Goal: Entertainment & Leisure: Consume media (video, audio)

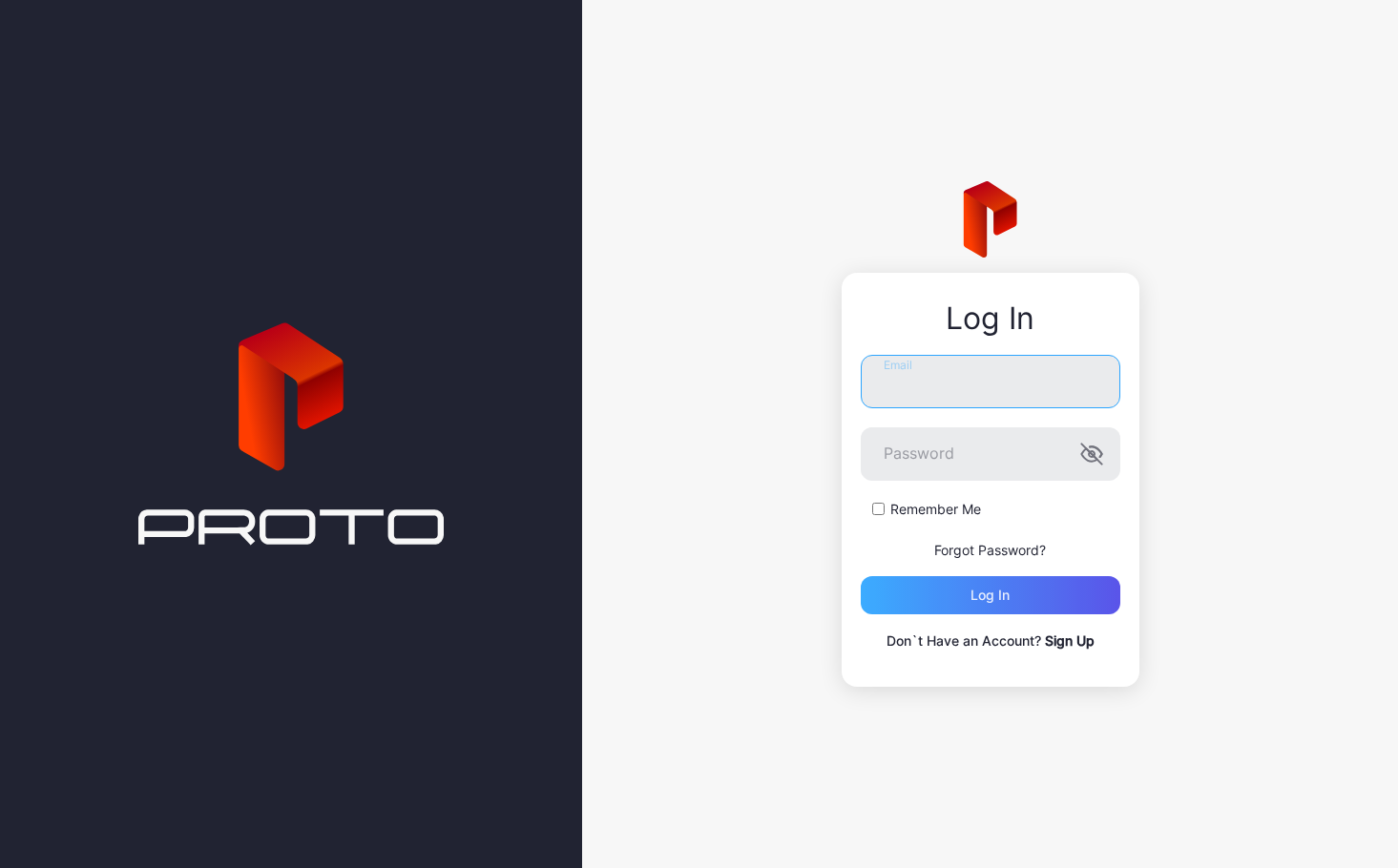
type input "**********"
click at [1009, 590] on div "Log in" at bounding box center [989, 595] width 39 height 15
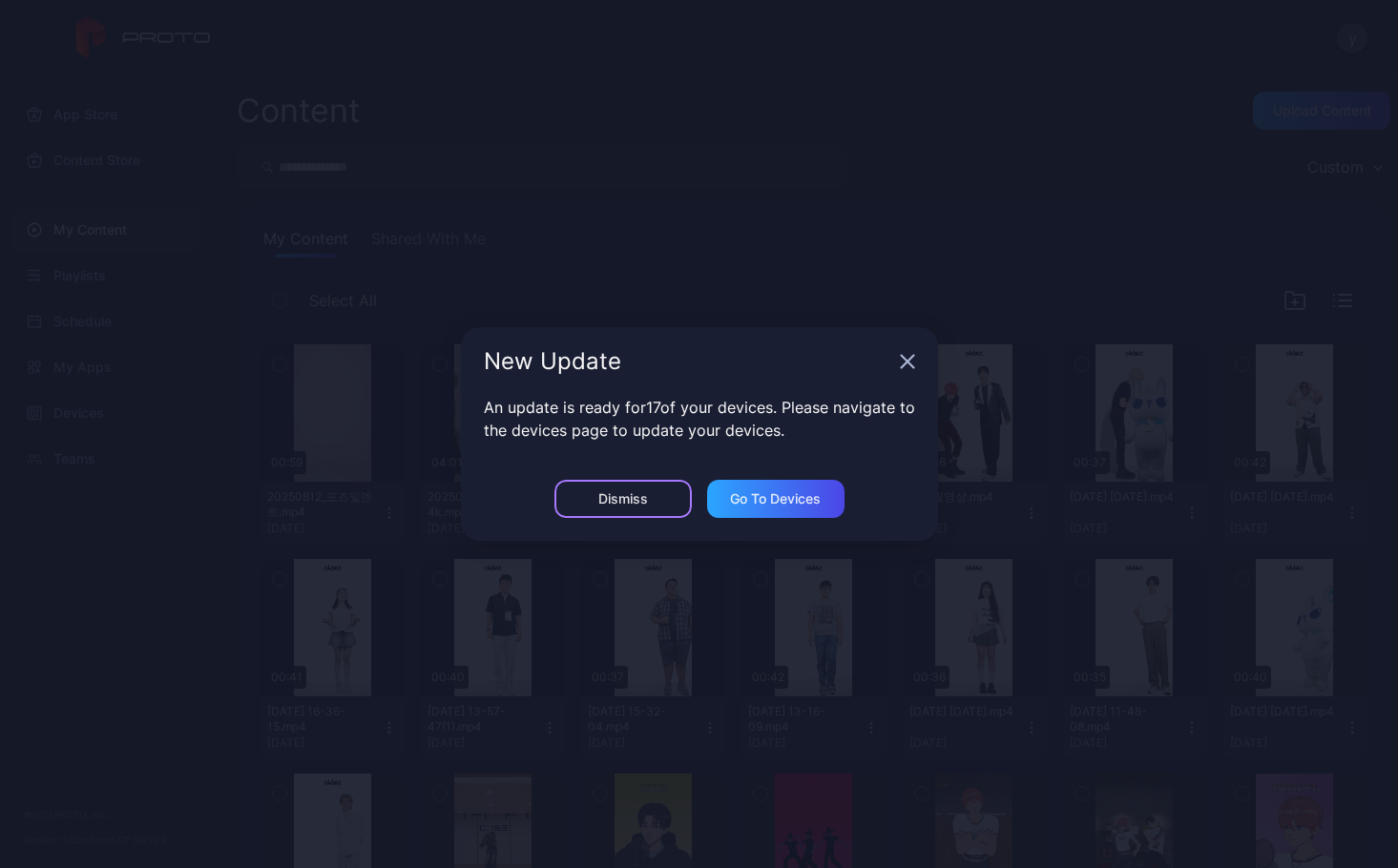
click at [662, 499] on div "Dismiss" at bounding box center [623, 499] width 138 height 38
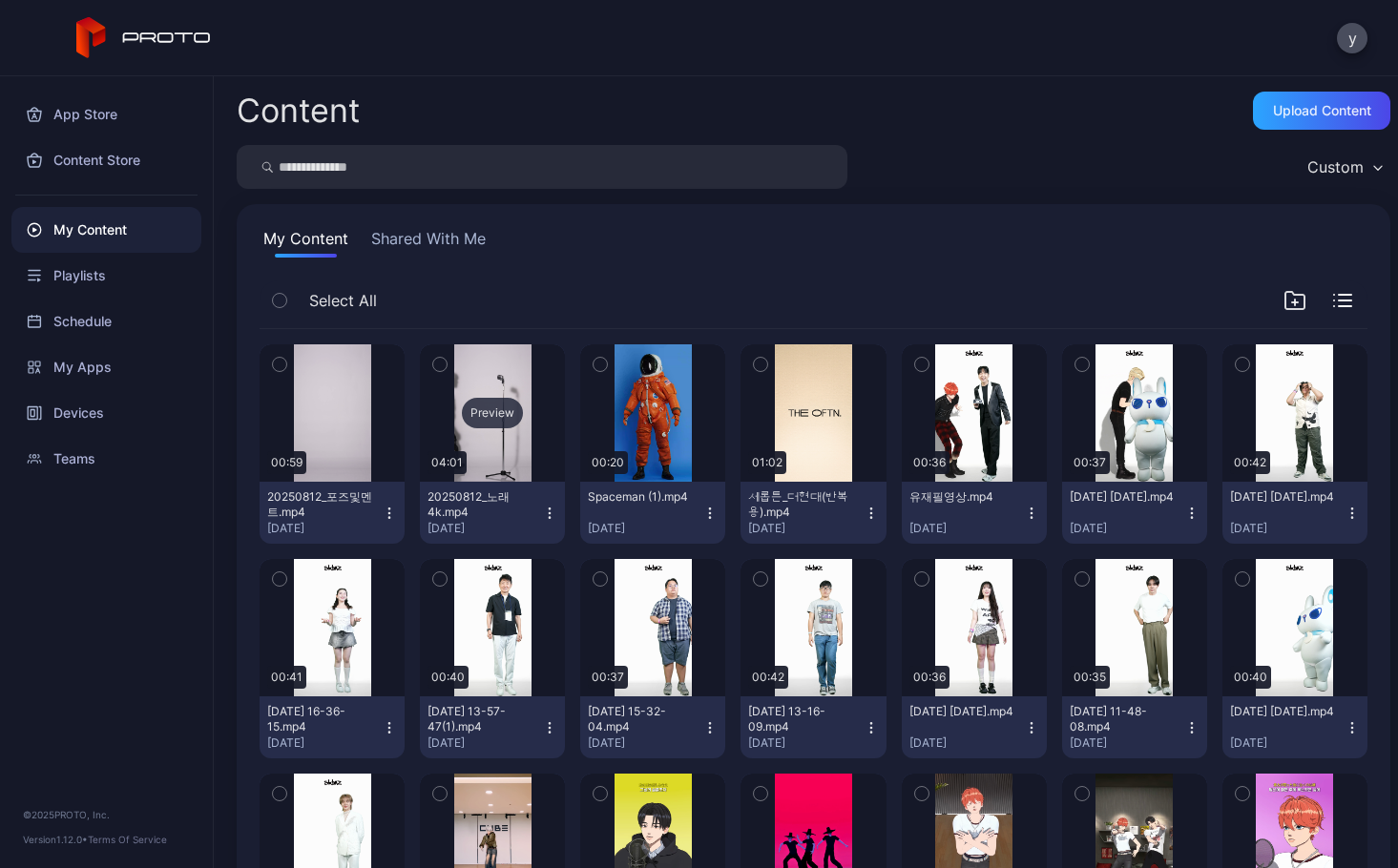
click at [500, 412] on div "Preview" at bounding box center [491, 413] width 61 height 31
click at [322, 392] on div "Preview" at bounding box center [332, 414] width 145 height 138
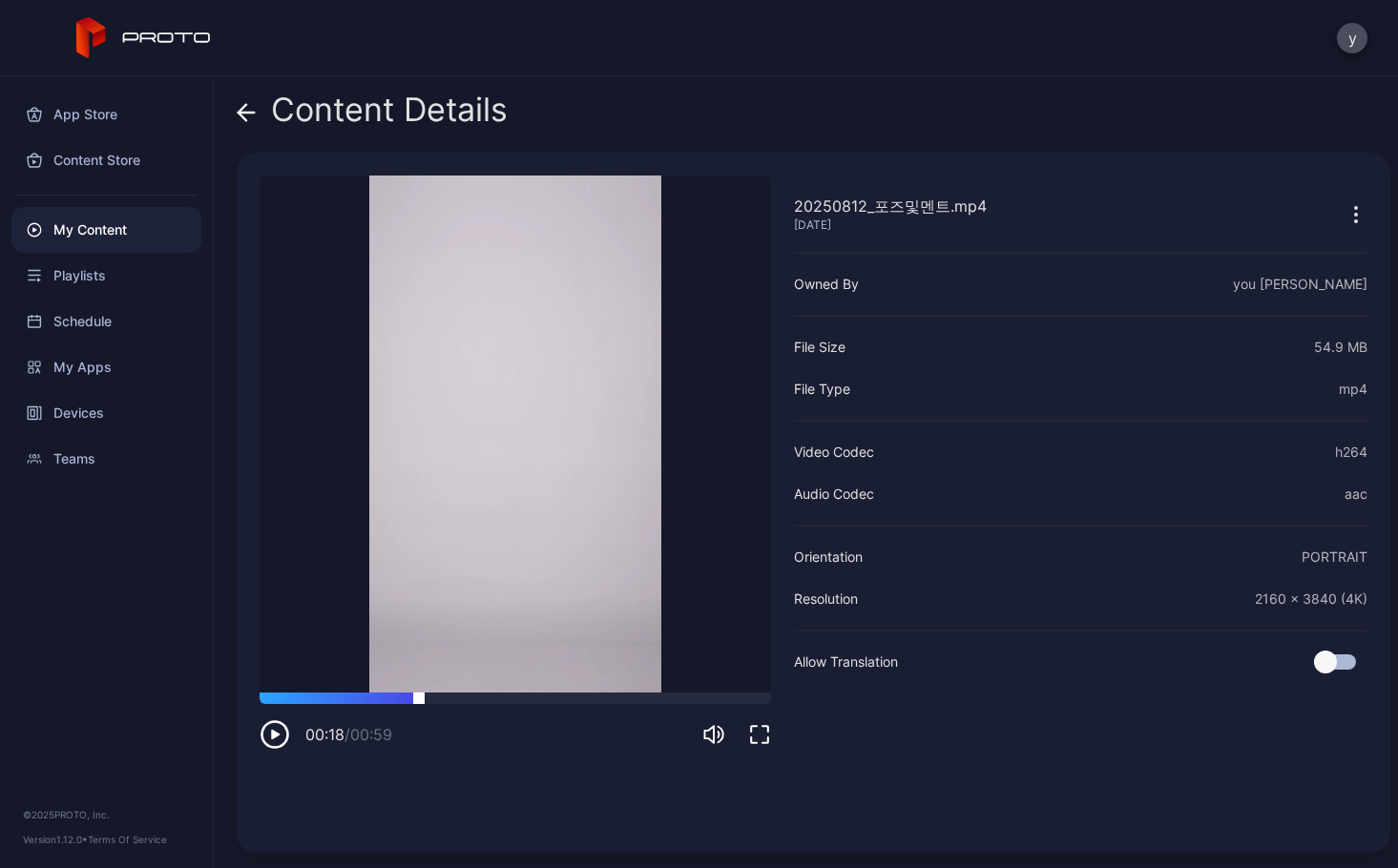
click at [419, 696] on div at bounding box center [514, 698] width 511 height 11
click at [584, 699] on div at bounding box center [514, 698] width 511 height 11
drag, startPoint x: 639, startPoint y: 701, endPoint x: 657, endPoint y: 697, distance: 18.4
click at [640, 700] on div at bounding box center [514, 698] width 511 height 11
click at [705, 698] on div at bounding box center [514, 698] width 511 height 11
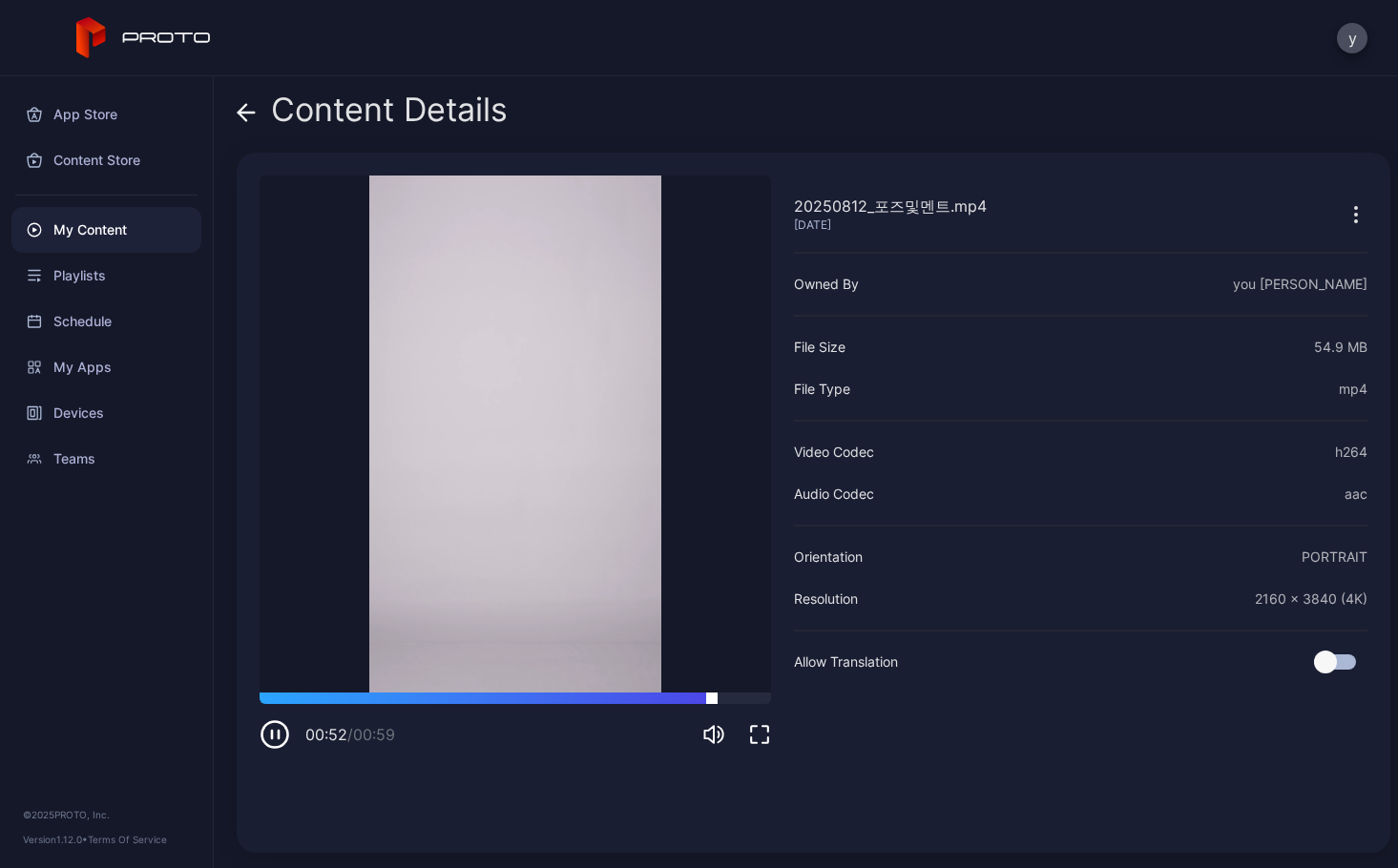
click at [585, 695] on div at bounding box center [514, 698] width 511 height 11
drag, startPoint x: 483, startPoint y: 698, endPoint x: 417, endPoint y: 695, distance: 66.1
click at [482, 698] on div at bounding box center [514, 698] width 511 height 11
click at [287, 696] on div at bounding box center [514, 698] width 511 height 11
drag, startPoint x: 286, startPoint y: 696, endPoint x: 226, endPoint y: 695, distance: 60.0
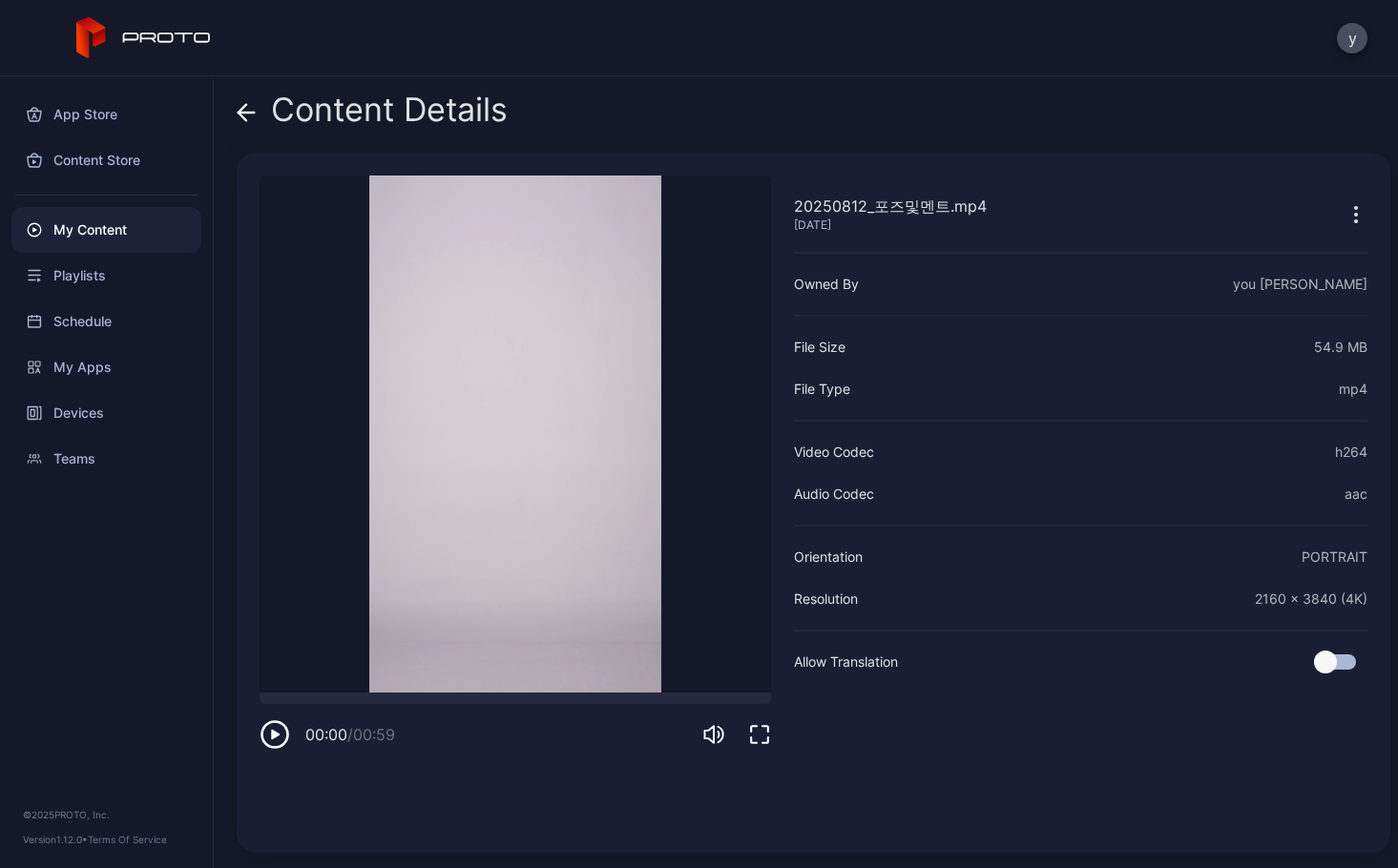
click at [226, 695] on div "Content Details 20250812_포즈및멘트.mp4 [DATE] Sorry, your browser doesn‘t support e…" at bounding box center [806, 472] width 1184 height 792
drag, startPoint x: 558, startPoint y: 697, endPoint x: 569, endPoint y: 694, distance: 11.4
click at [559, 697] on div at bounding box center [514, 698] width 511 height 11
click at [621, 691] on video "Sorry, your browser doesn‘t support embedded videos" at bounding box center [514, 434] width 511 height 517
click at [662, 691] on video "Sorry, your browser doesn‘t support embedded videos" at bounding box center [514, 434] width 511 height 517
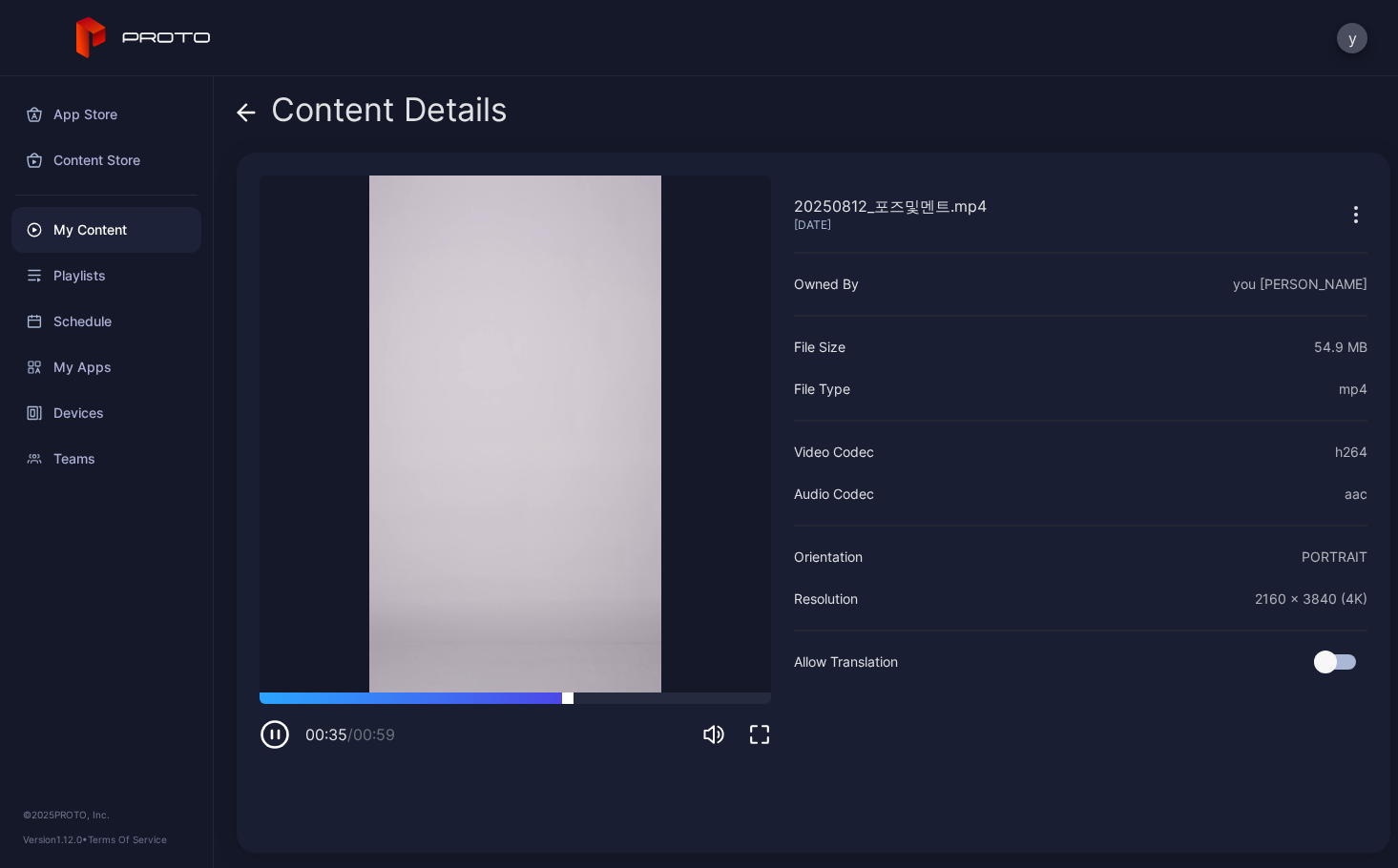
click at [699, 698] on div at bounding box center [514, 698] width 511 height 11
click at [747, 702] on div at bounding box center [514, 698] width 511 height 11
click at [244, 111] on icon at bounding box center [245, 112] width 19 height 19
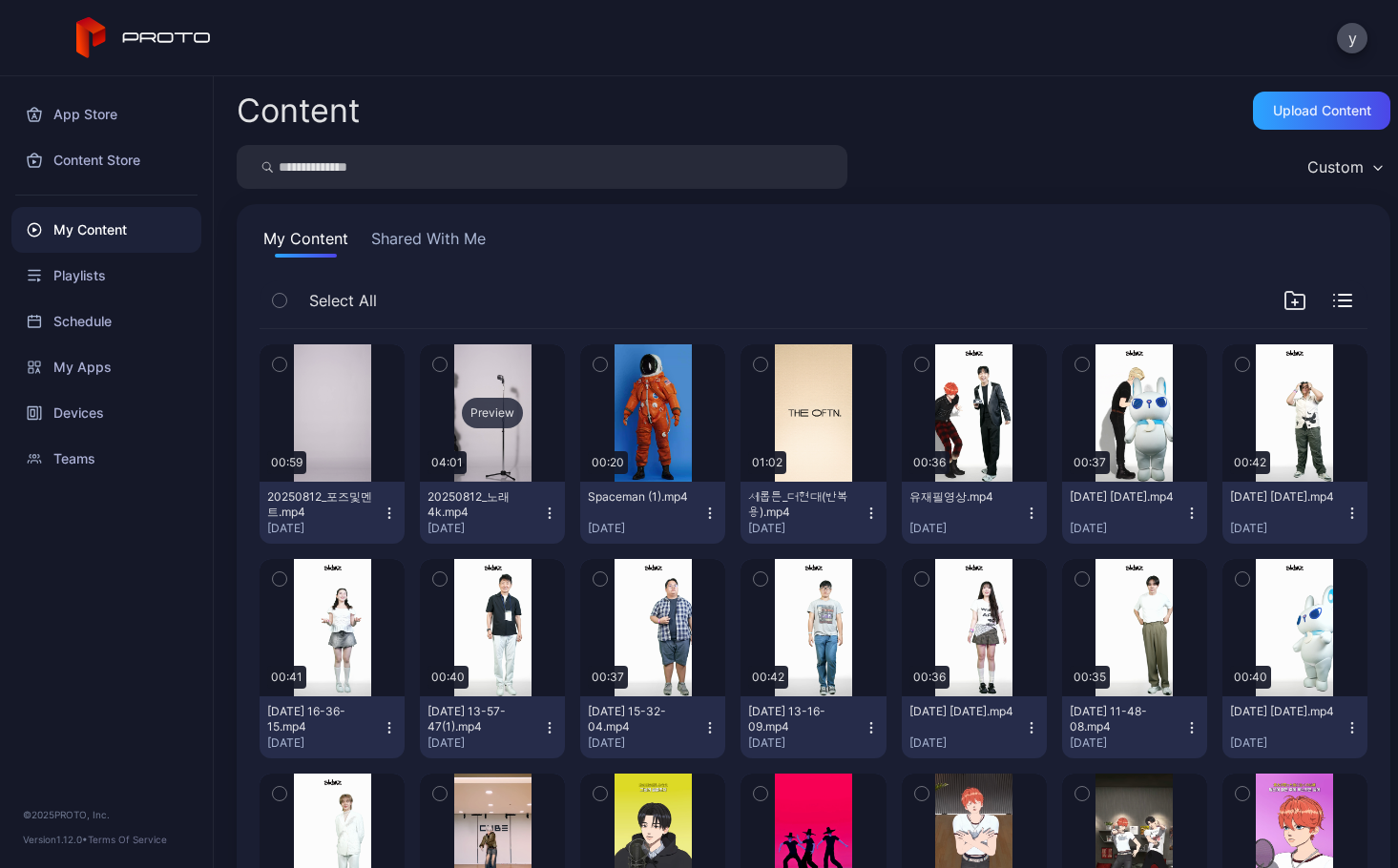
click at [492, 409] on div "Preview" at bounding box center [491, 413] width 61 height 31
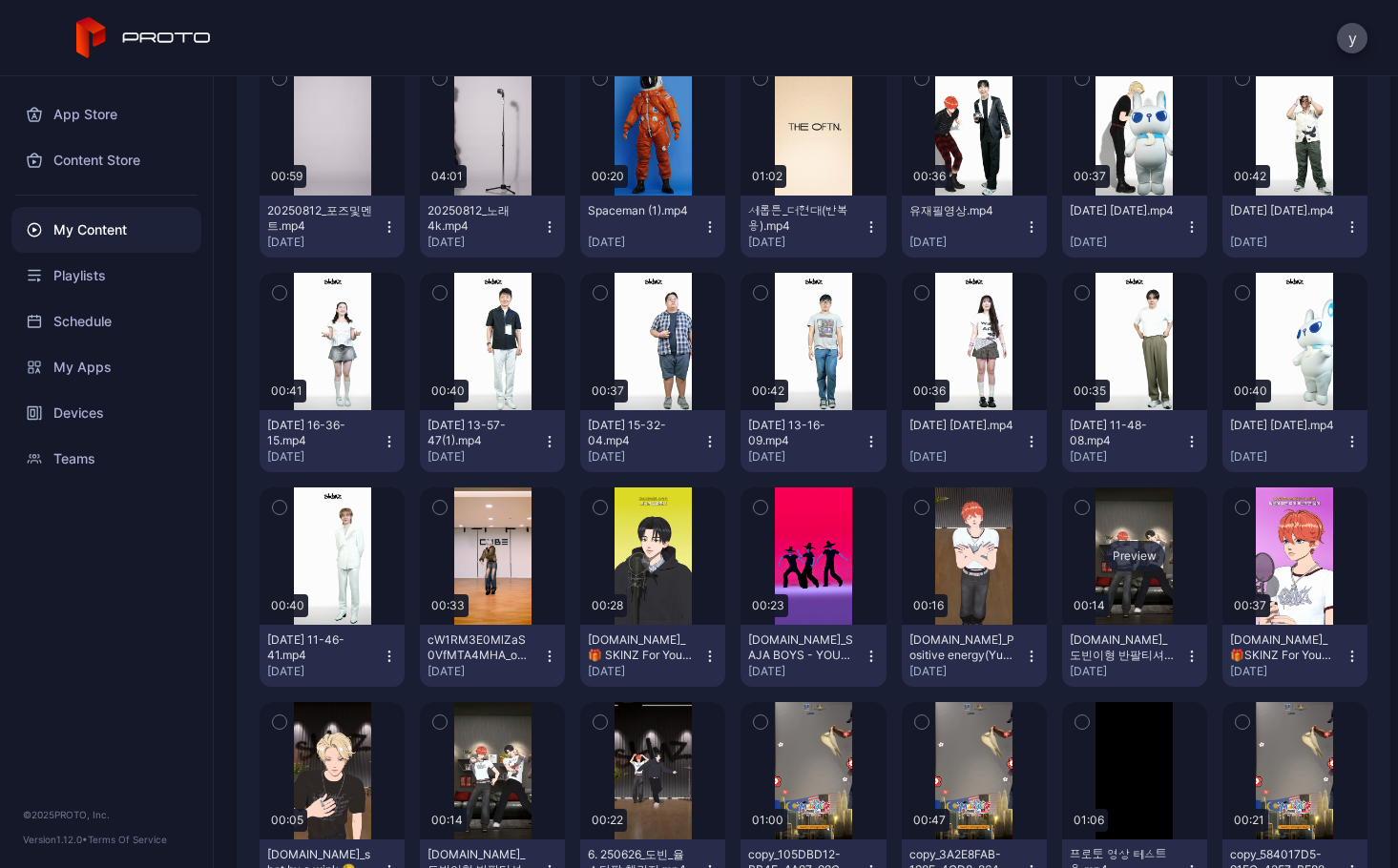
scroll to position [477, 0]
